Goal: Find specific page/section

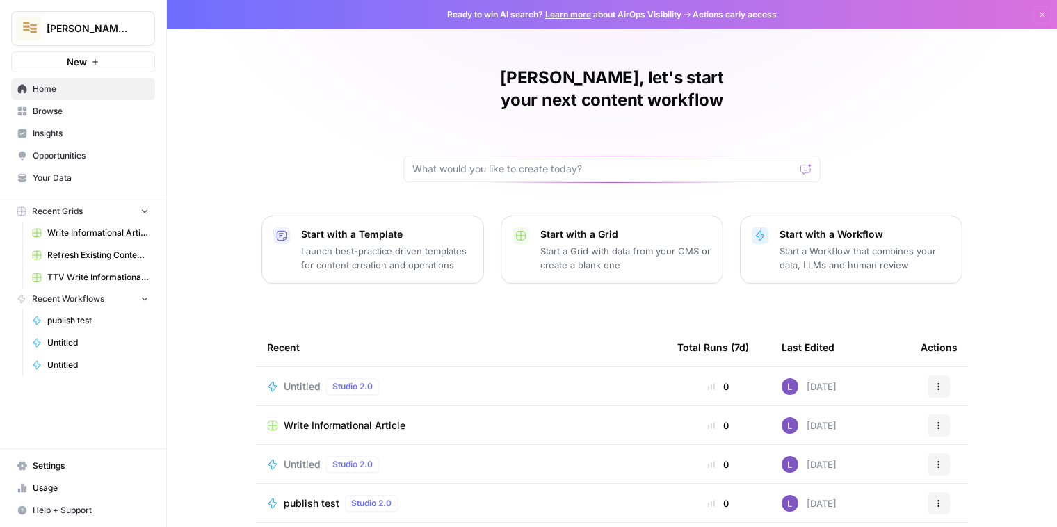
click at [69, 174] on span "Your Data" at bounding box center [91, 178] width 116 height 13
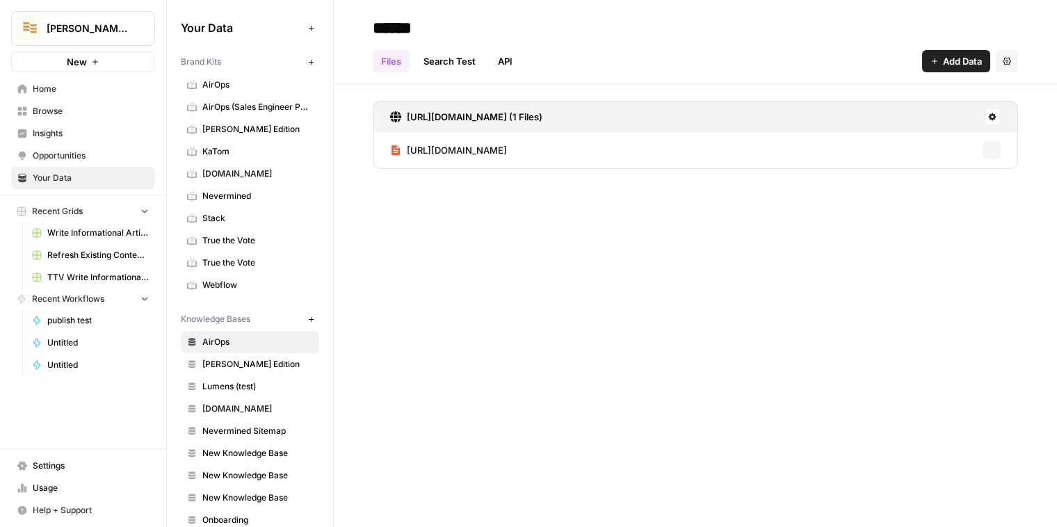
click at [260, 150] on span "KaTom" at bounding box center [257, 151] width 111 height 13
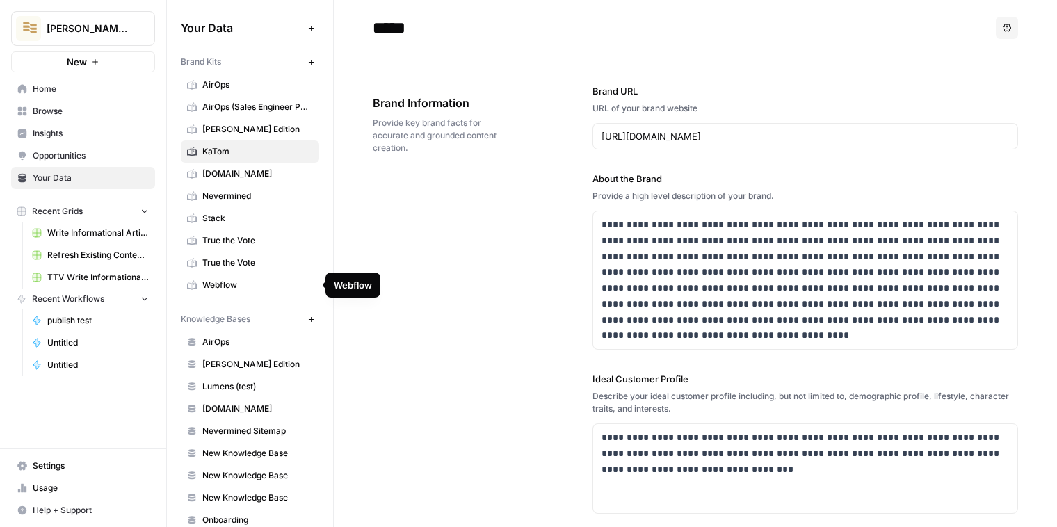
click at [228, 90] on span "AirOps" at bounding box center [257, 85] width 111 height 13
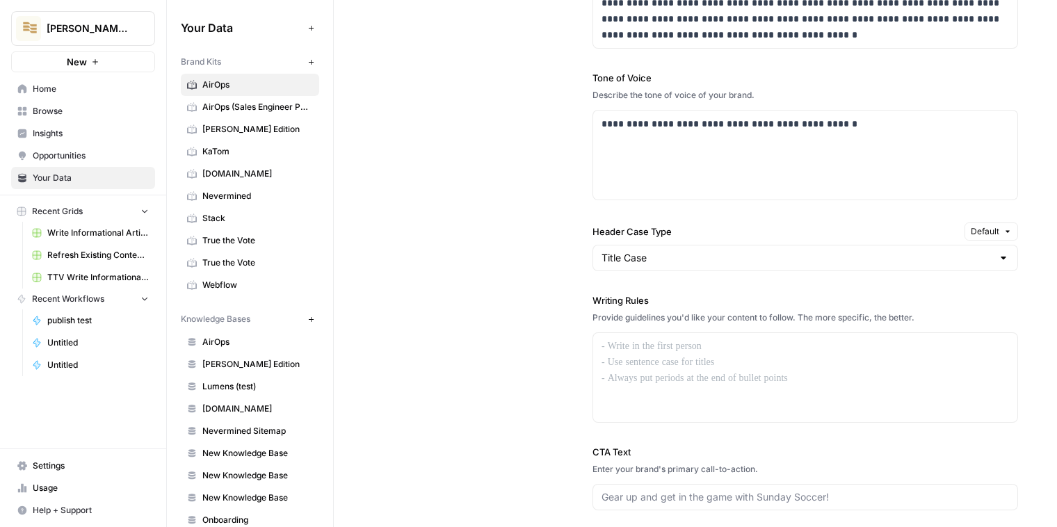
scroll to position [1018, 0]
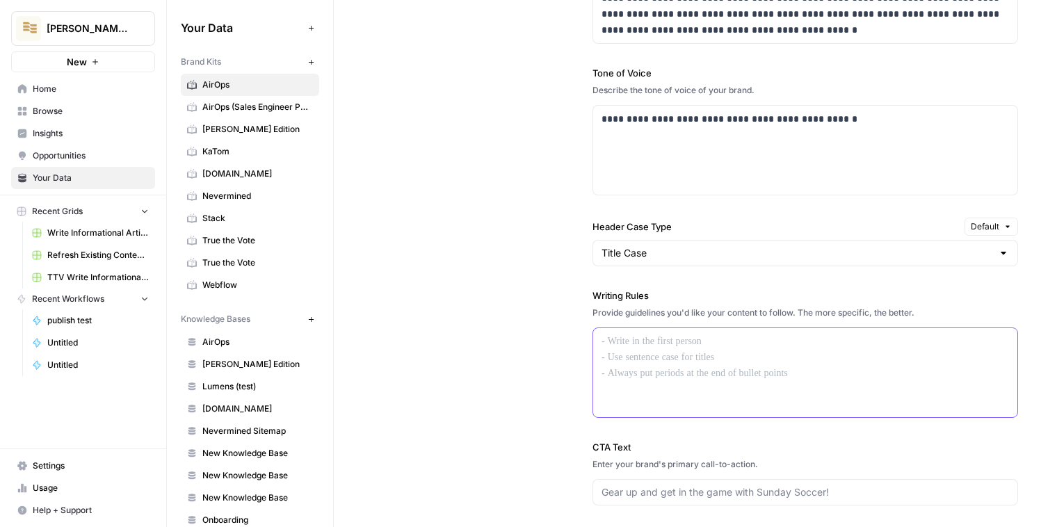
drag, startPoint x: 698, startPoint y: 414, endPoint x: 572, endPoint y: 293, distance: 174.1
click at [571, 293] on div "**********" at bounding box center [695, 247] width 645 height 749
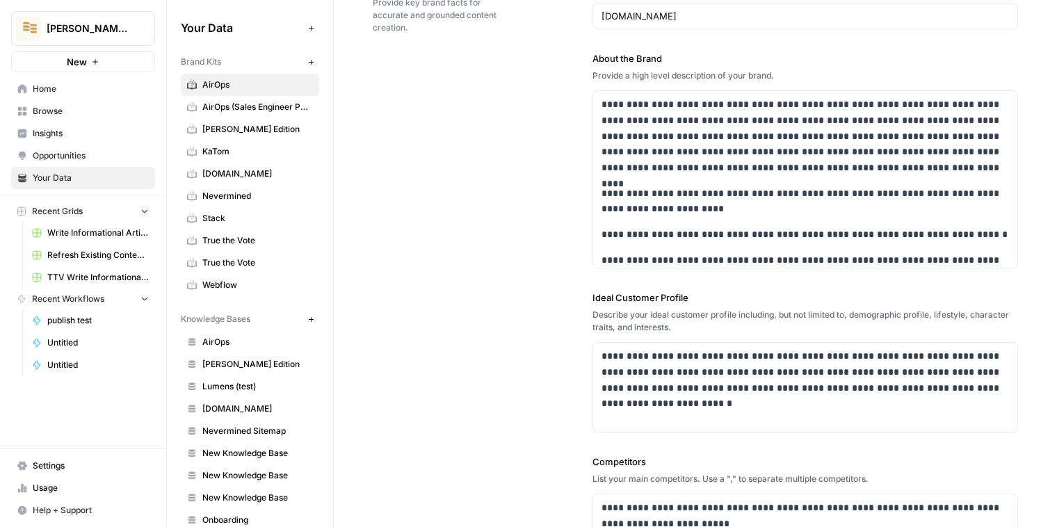
scroll to position [0, 0]
